Goal: Task Accomplishment & Management: Manage account settings

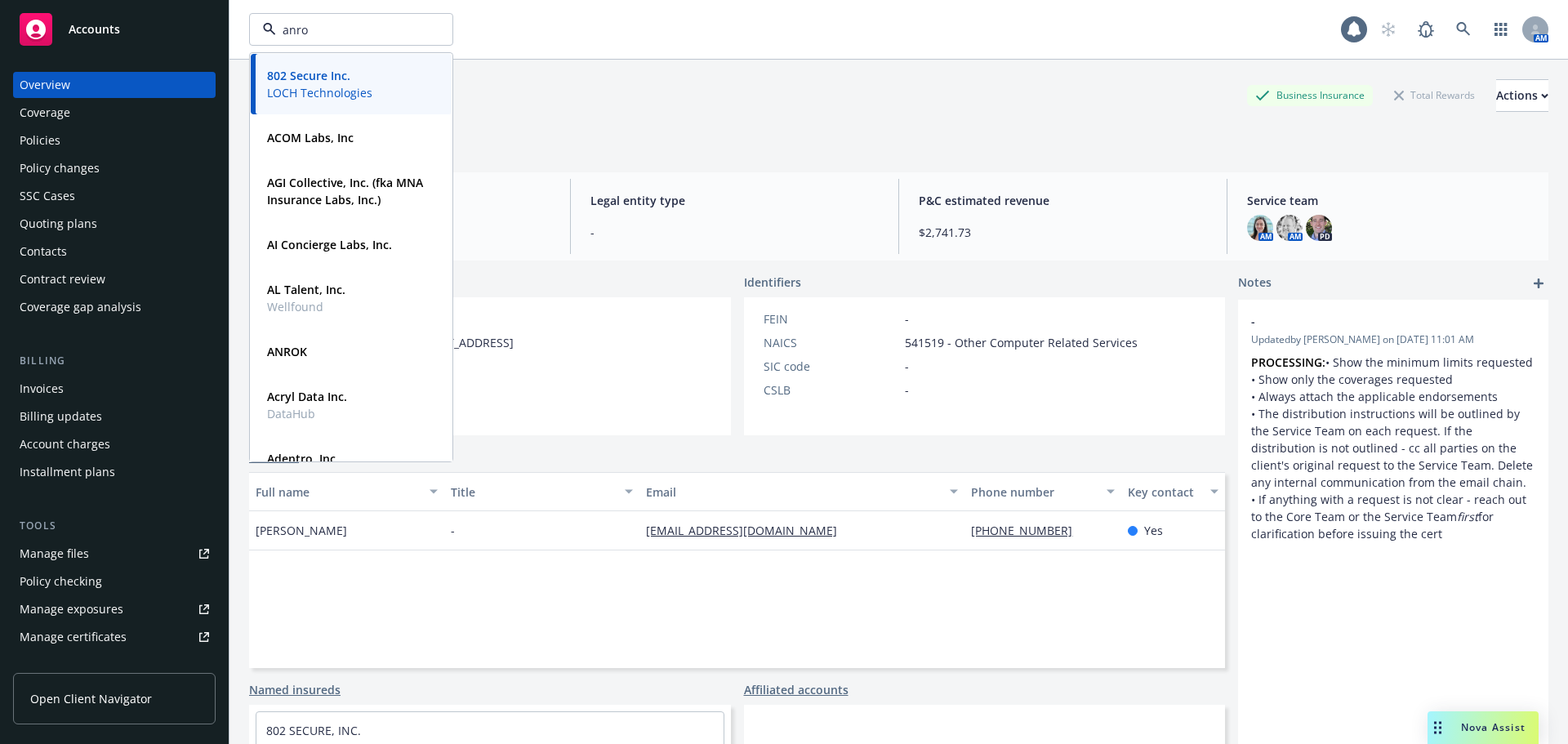
type input "anrok"
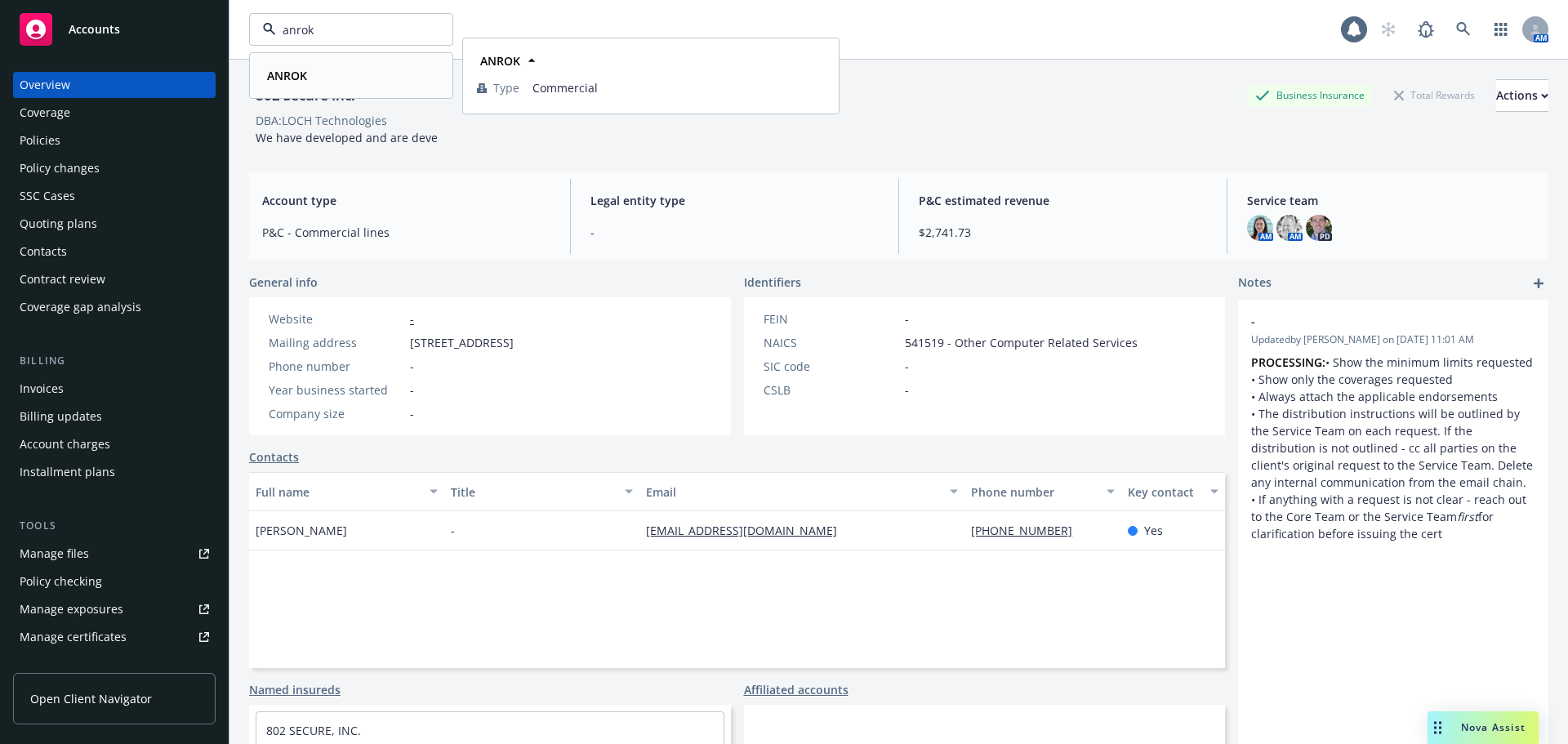
click at [278, 72] on strong "ANROK" at bounding box center [287, 75] width 40 height 15
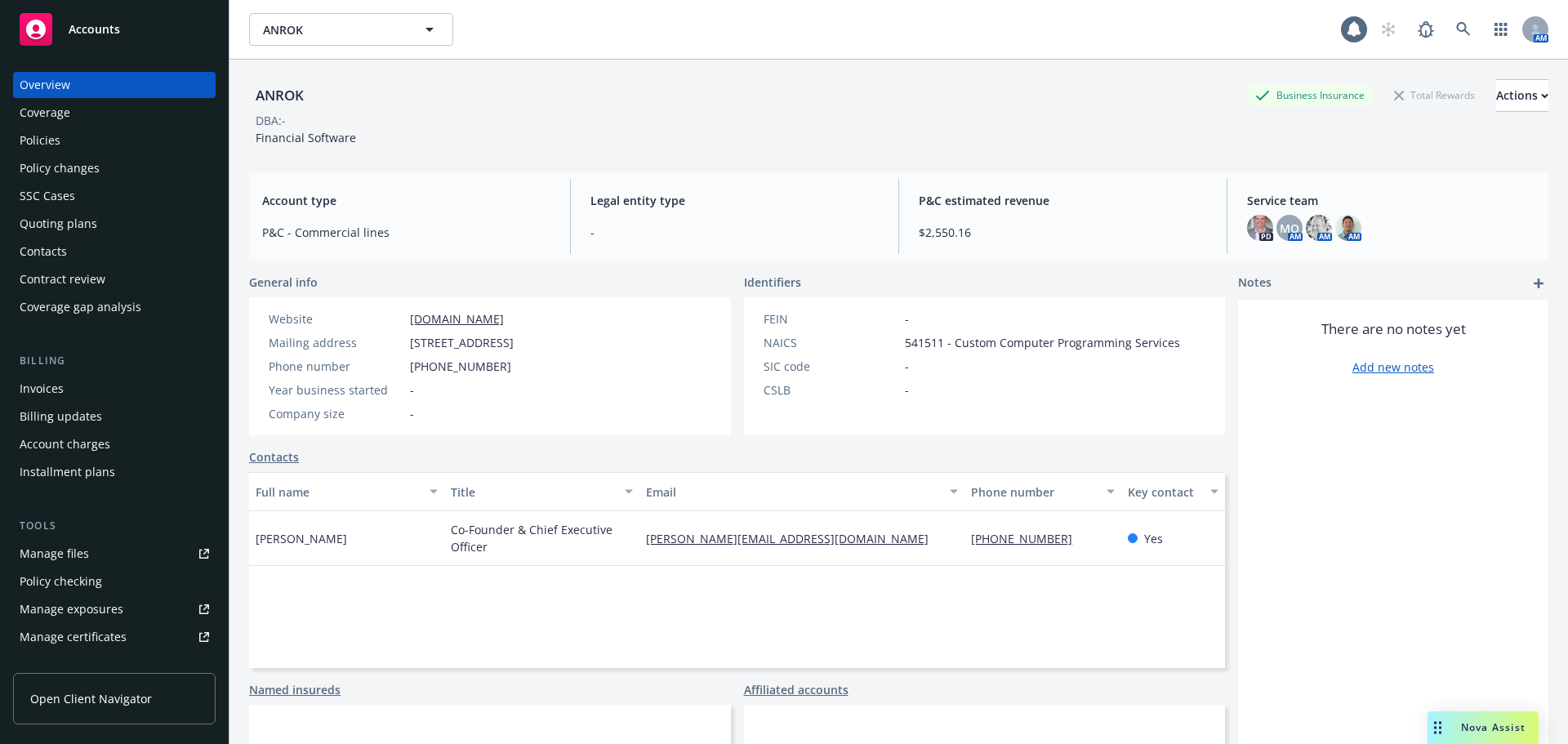
click at [115, 140] on div "Policies" at bounding box center [114, 140] width 189 height 27
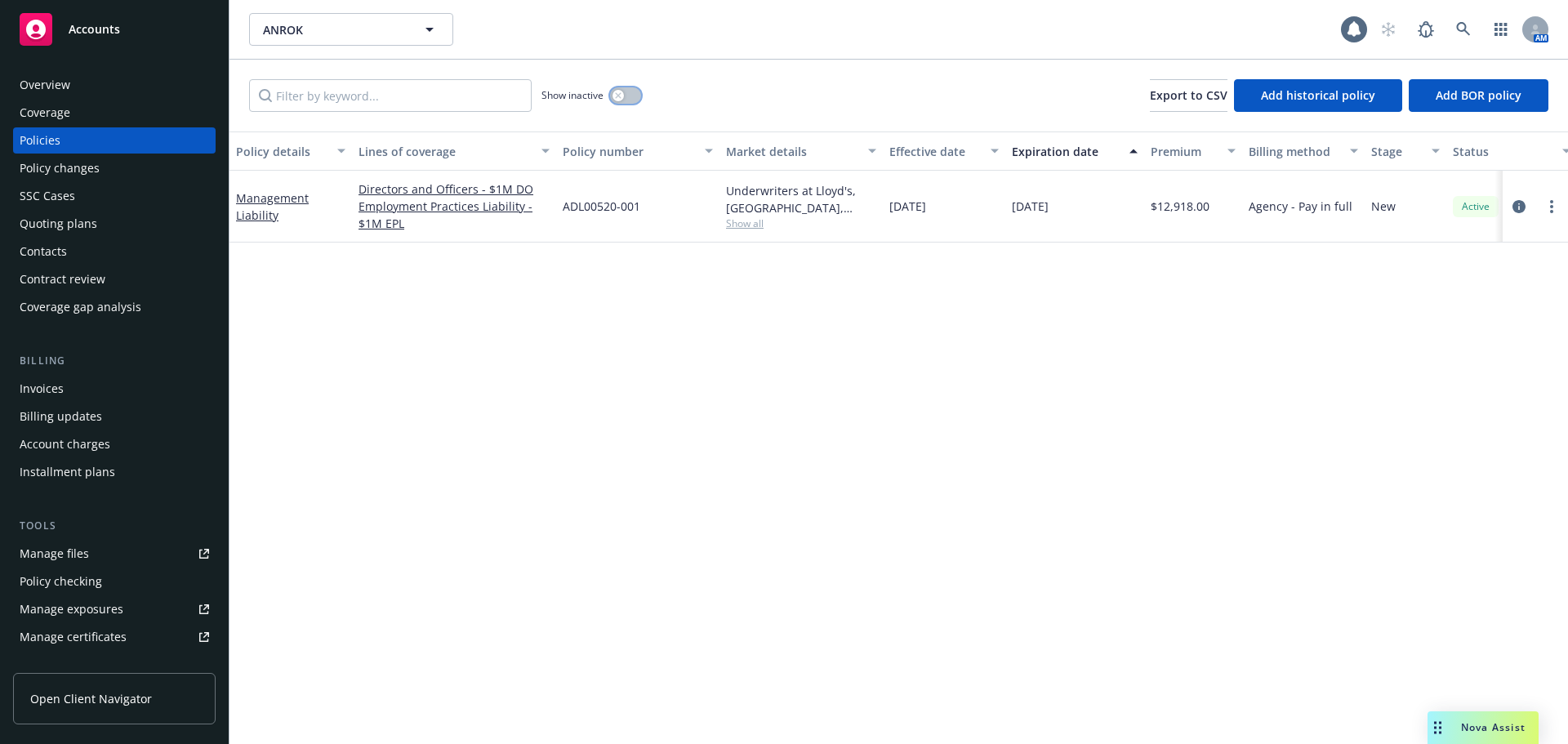
click at [630, 101] on button "button" at bounding box center [626, 95] width 31 height 16
click at [617, 98] on button "button" at bounding box center [626, 95] width 31 height 16
